Goal: Task Accomplishment & Management: Use online tool/utility

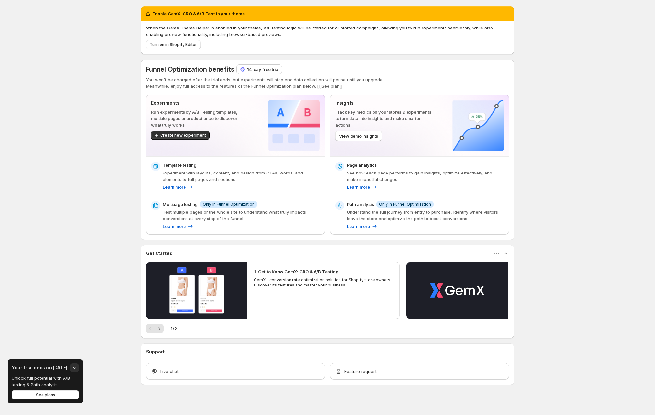
scroll to position [5, 0]
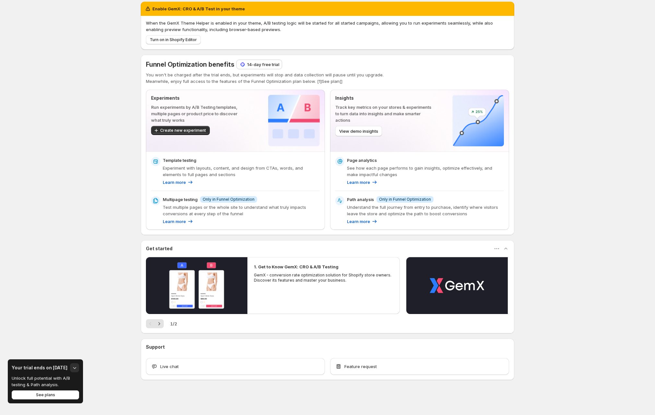
click at [95, 79] on div "Enable GemX: CRO & A/B Test in your theme When the GemX Theme Helper is enabled…" at bounding box center [327, 205] width 655 height 420
click at [90, 112] on div "Enable GemX: CRO & A/B Test in your theme When the GemX Theme Helper is enabled…" at bounding box center [327, 205] width 655 height 420
click at [52, 224] on div "Enable GemX: CRO & A/B Test in your theme When the GemX Theme Helper is enabled…" at bounding box center [327, 205] width 655 height 420
